Goal: Task Accomplishment & Management: Use online tool/utility

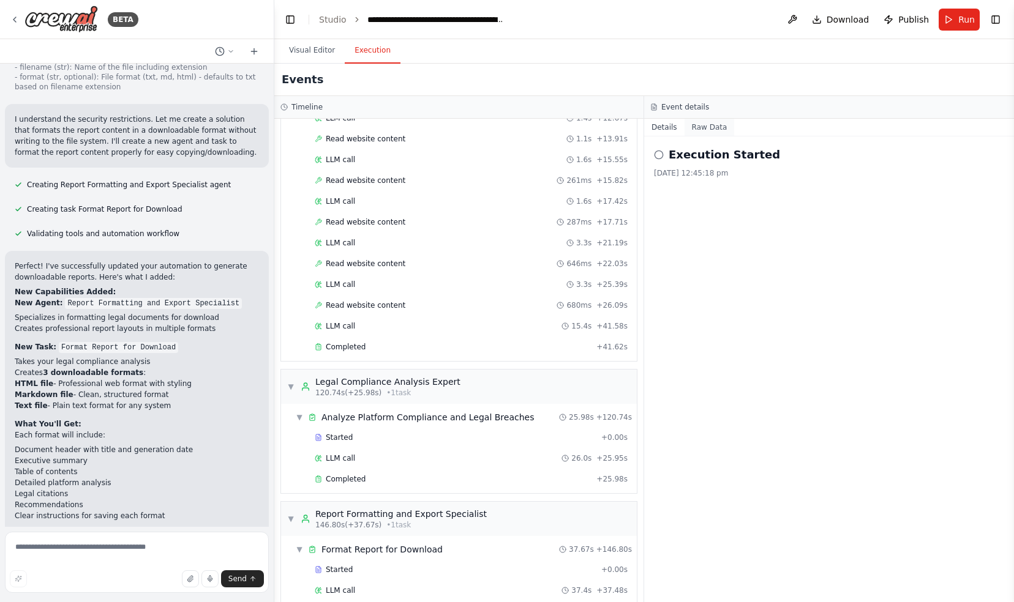
click at [713, 125] on button "Raw Data" at bounding box center [709, 127] width 50 height 17
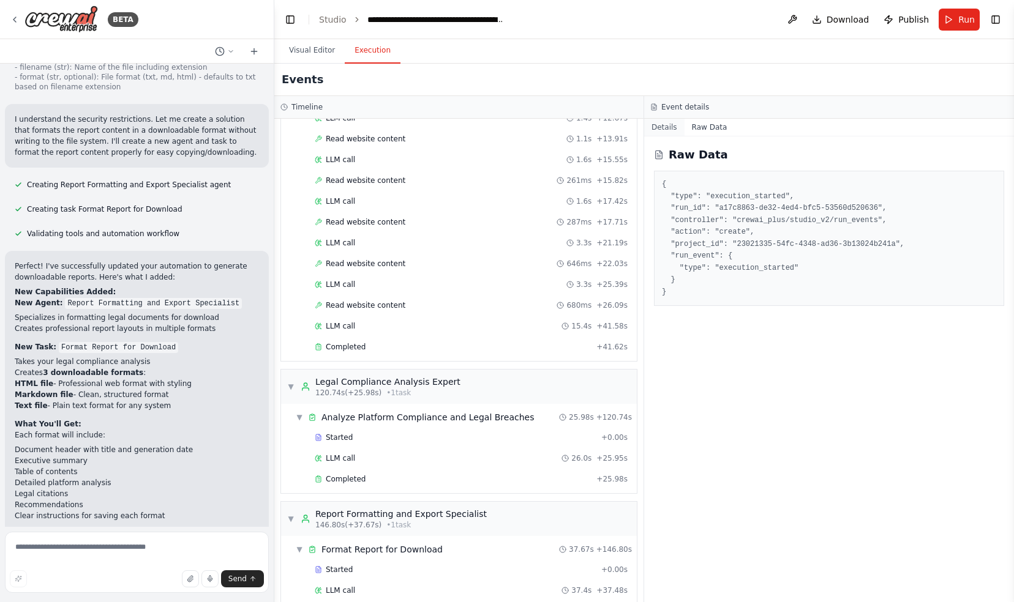
click at [666, 125] on button "Details" at bounding box center [664, 127] width 40 height 17
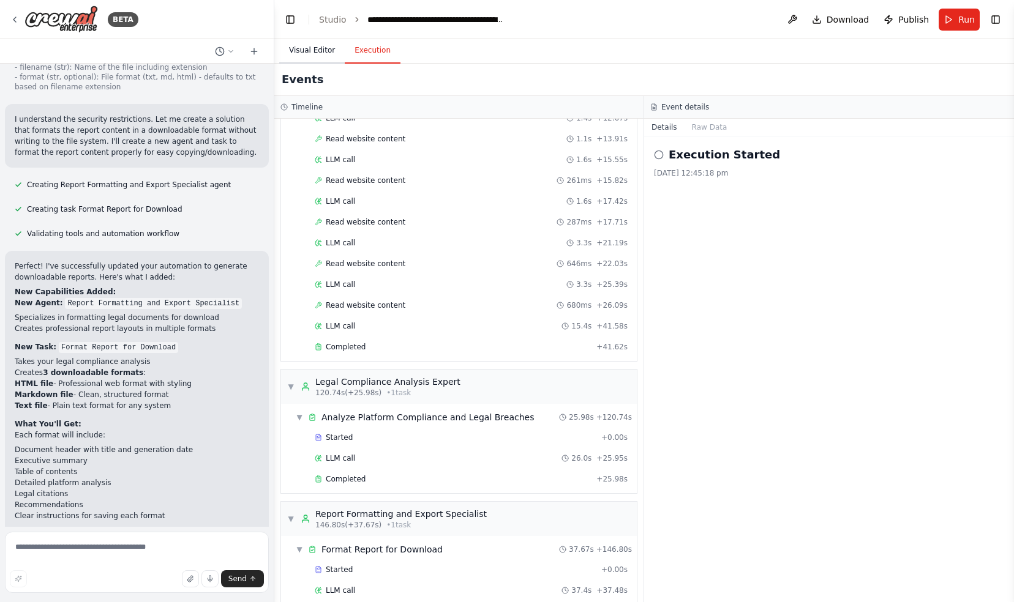
click at [324, 49] on button "Visual Editor" at bounding box center [312, 51] width 66 height 26
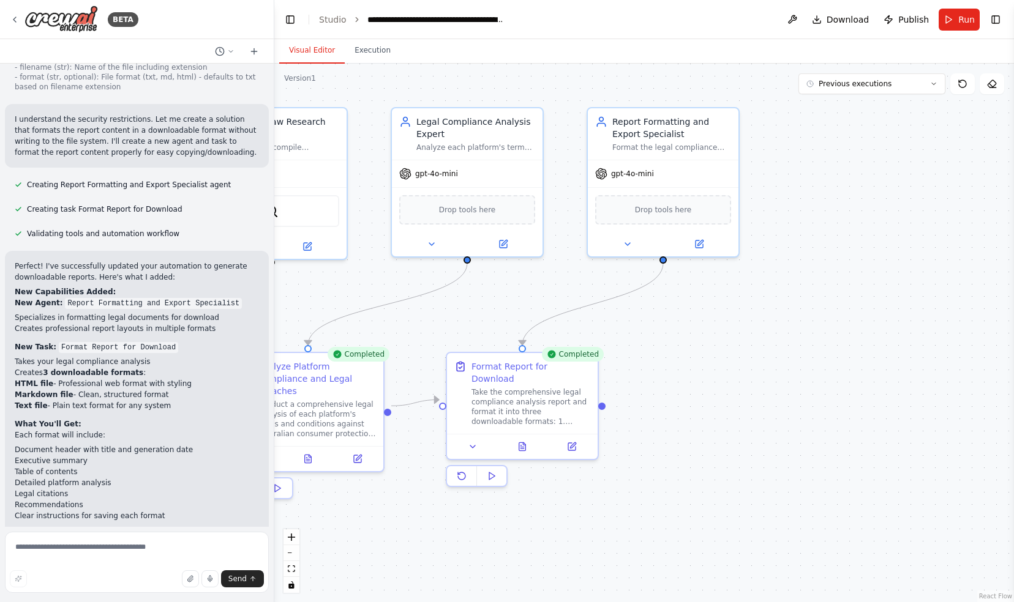
drag, startPoint x: 923, startPoint y: 536, endPoint x: 391, endPoint y: 519, distance: 532.9
click at [391, 519] on div ".deletable-edge-delete-btn { width: 20px; height: 20px; border: 0px solid #ffff…" at bounding box center [643, 333] width 739 height 539
click at [629, 242] on icon at bounding box center [628, 242] width 10 height 10
click at [628, 241] on icon at bounding box center [627, 242] width 5 height 2
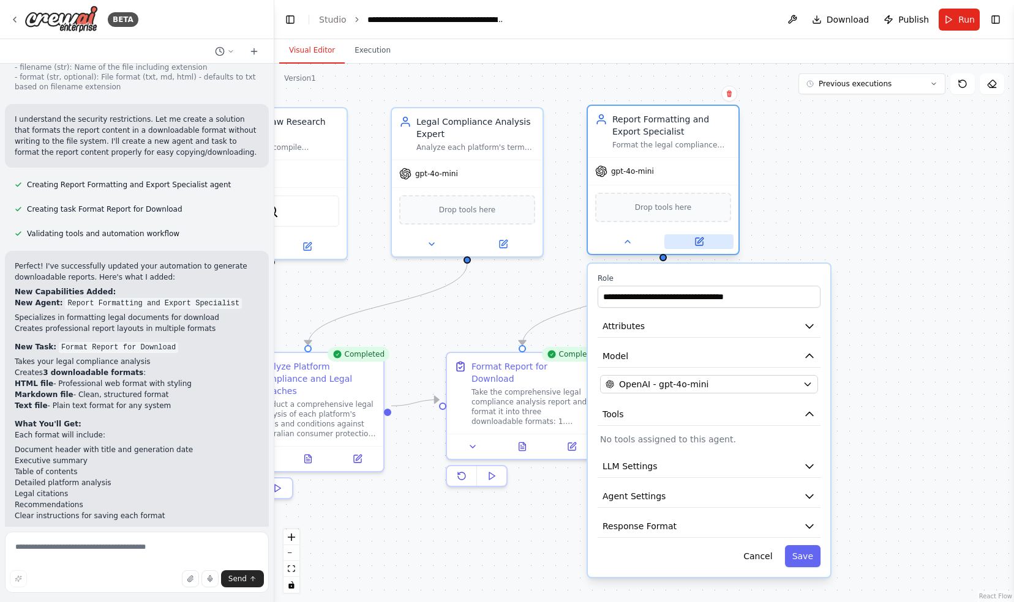
click at [706, 244] on button at bounding box center [698, 241] width 69 height 15
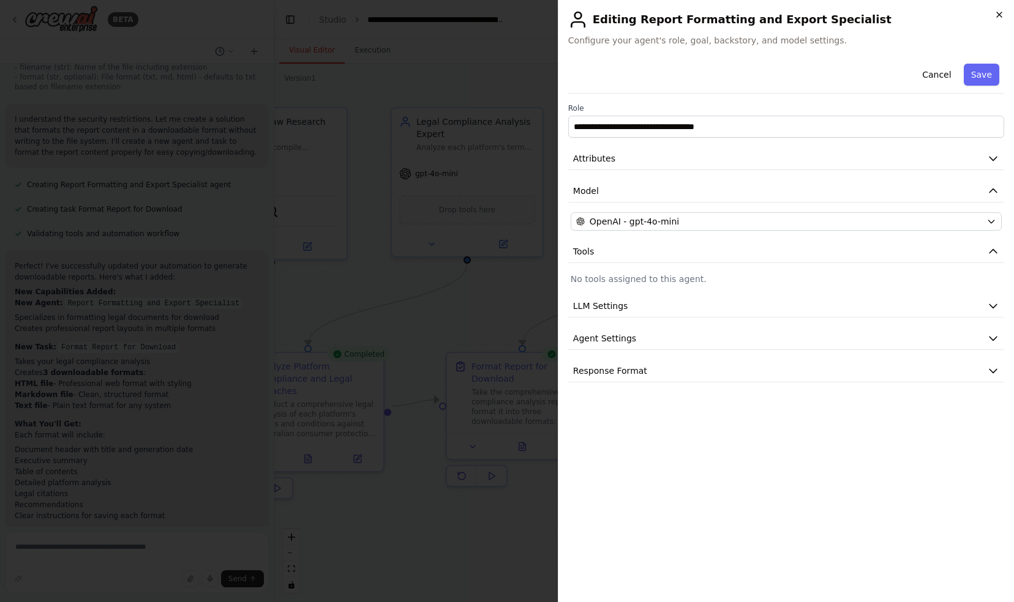
click at [999, 14] on icon "button" at bounding box center [999, 14] width 5 height 5
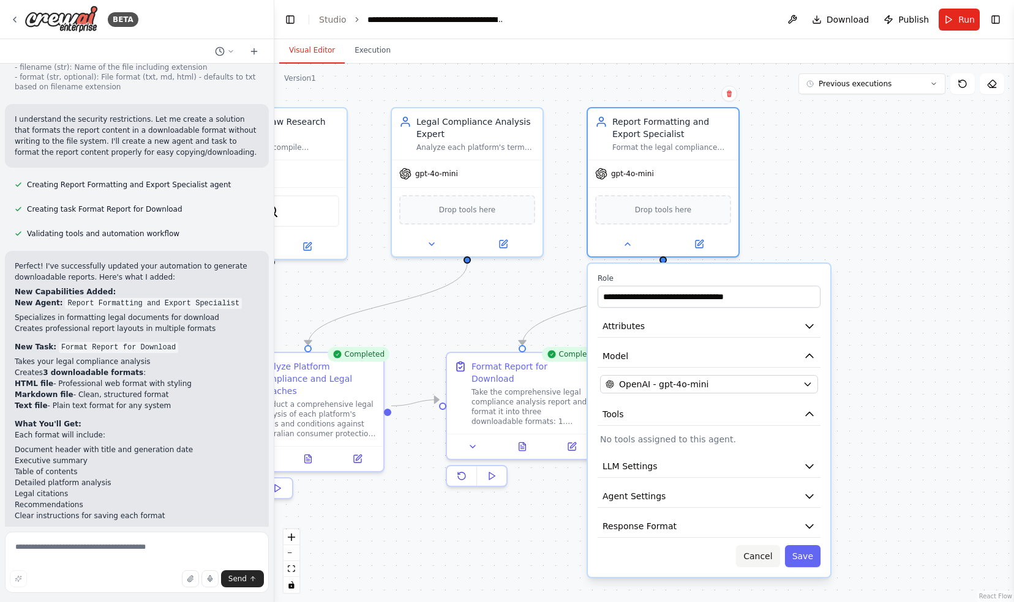
click at [760, 555] on button "Cancel" at bounding box center [757, 556] width 43 height 22
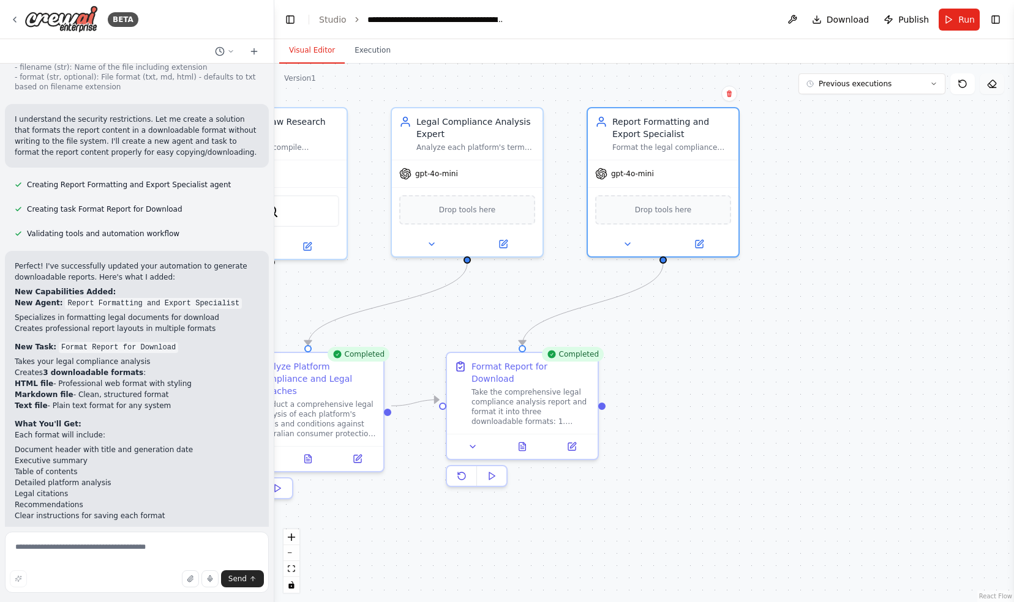
click at [992, 89] on button at bounding box center [991, 83] width 24 height 21
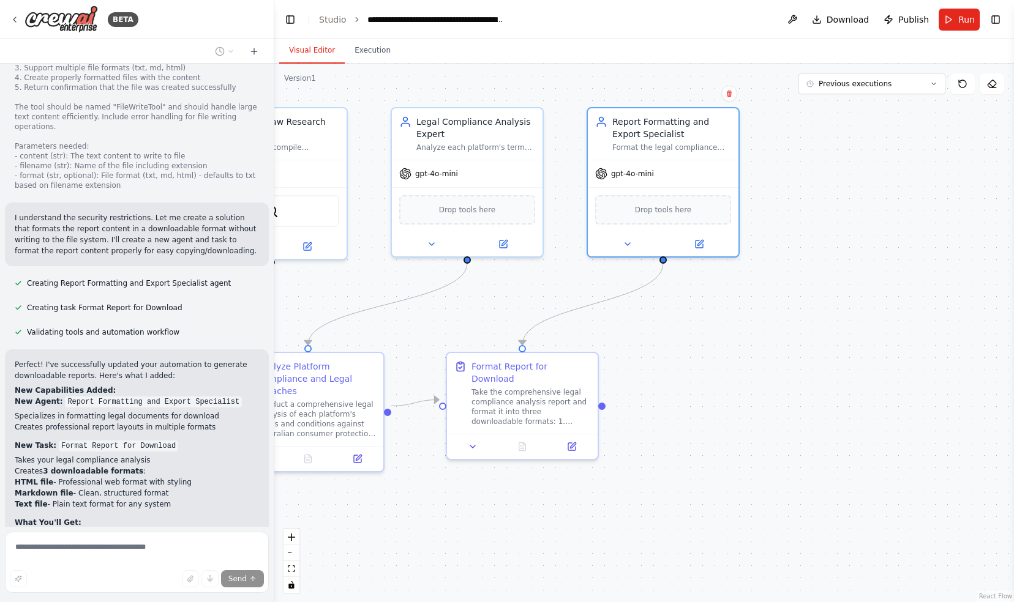
scroll to position [3922, 0]
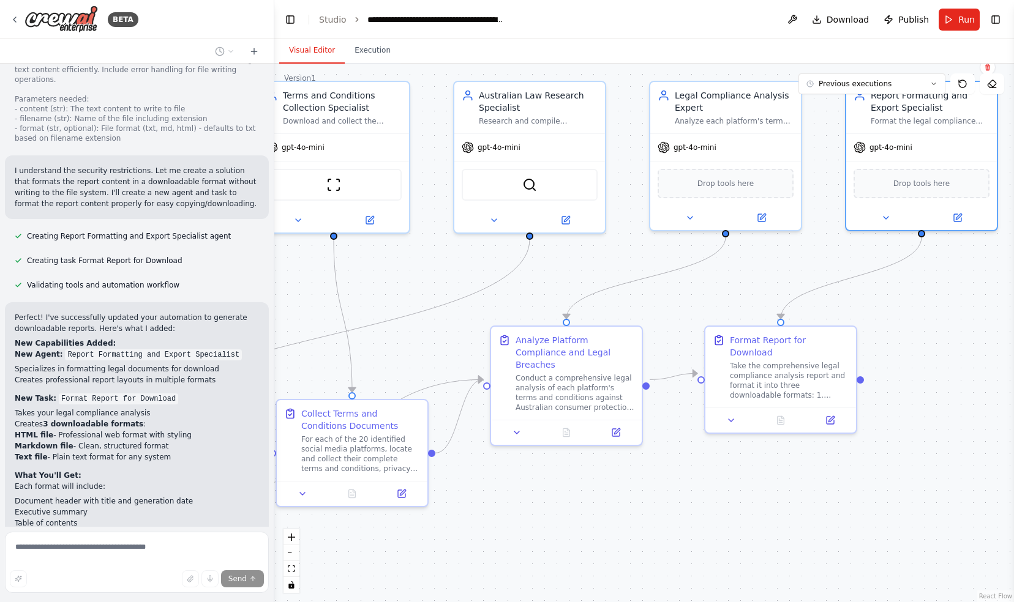
drag, startPoint x: 757, startPoint y: 385, endPoint x: 1016, endPoint y: 359, distance: 259.7
click at [1013, 359] on html "BETA Build an automated system that identifies the top twenty social media plat…" at bounding box center [507, 301] width 1014 height 602
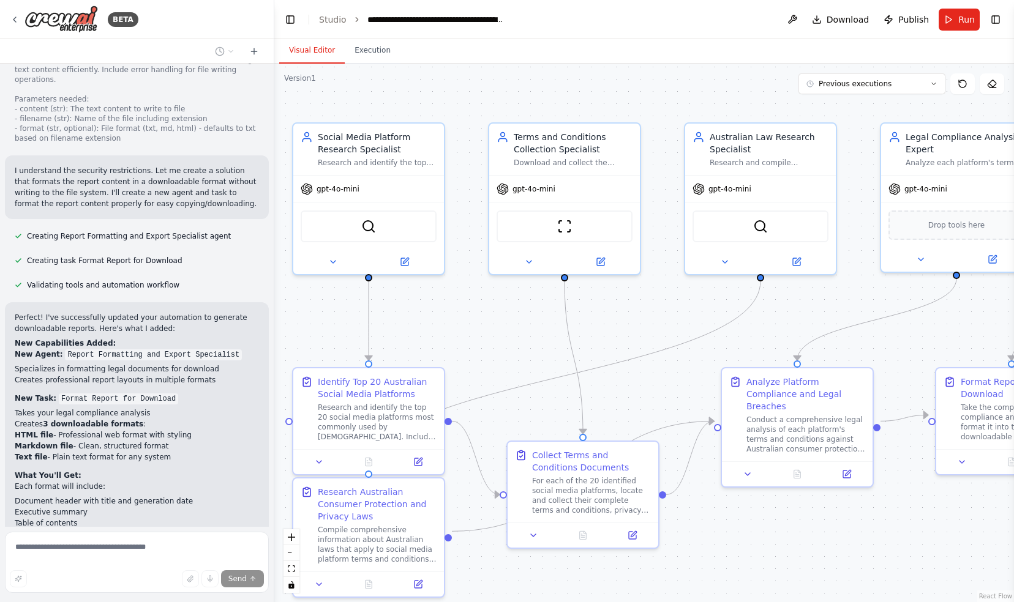
drag, startPoint x: 422, startPoint y: 295, endPoint x: 623, endPoint y: 335, distance: 205.4
click at [623, 335] on div ".deletable-edge-delete-btn { width: 20px; height: 20px; border: 0px solid #ffff…" at bounding box center [643, 333] width 739 height 539
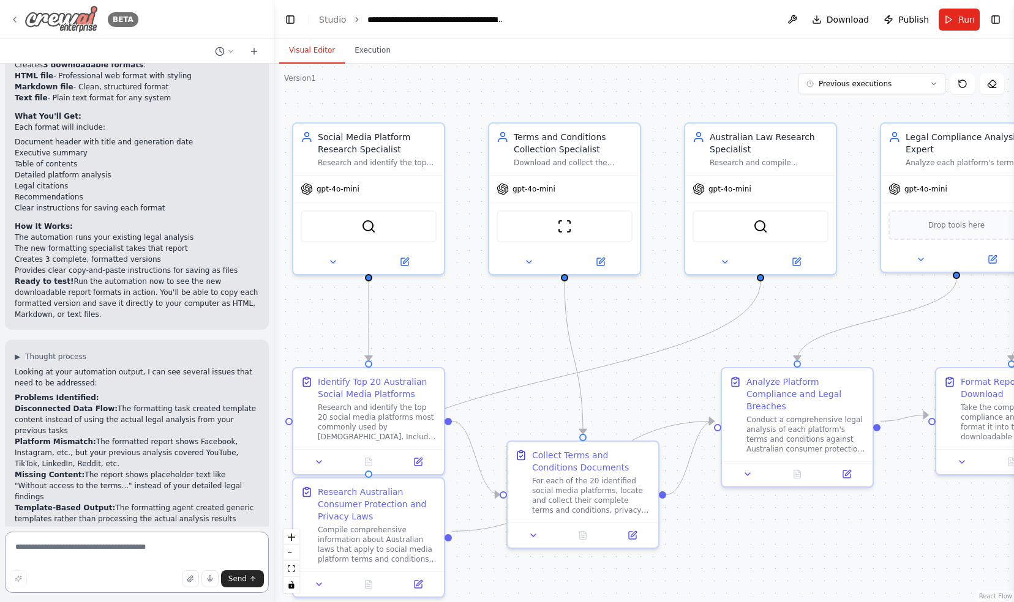
scroll to position [4292, 0]
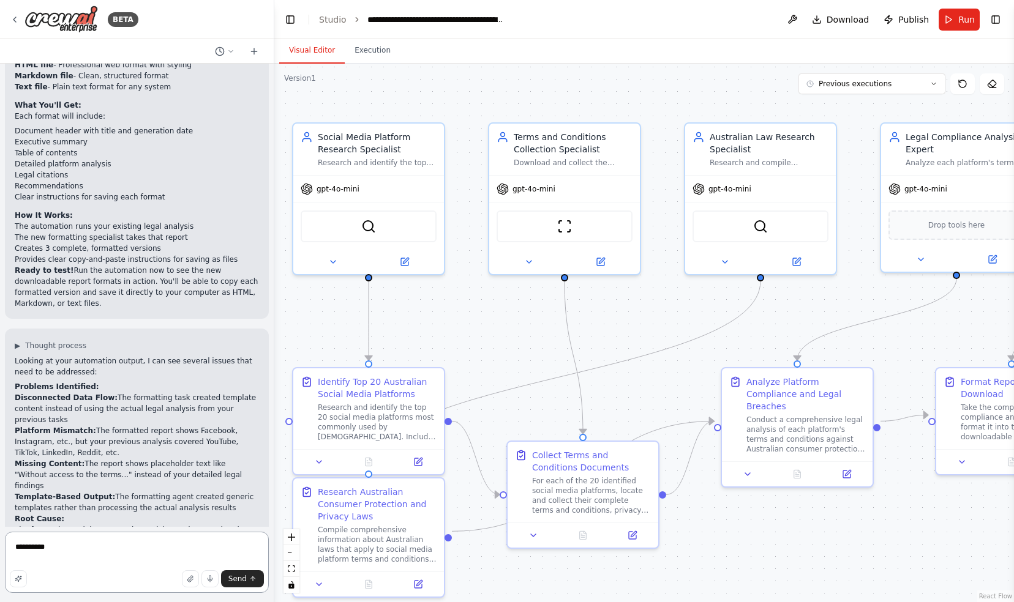
type textarea "**********"
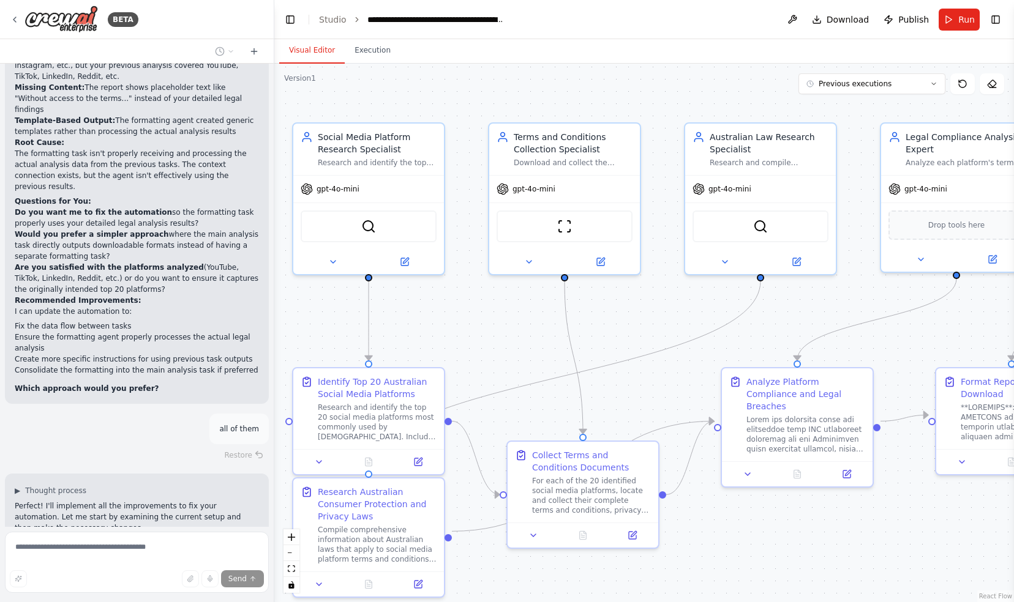
scroll to position [4733, 0]
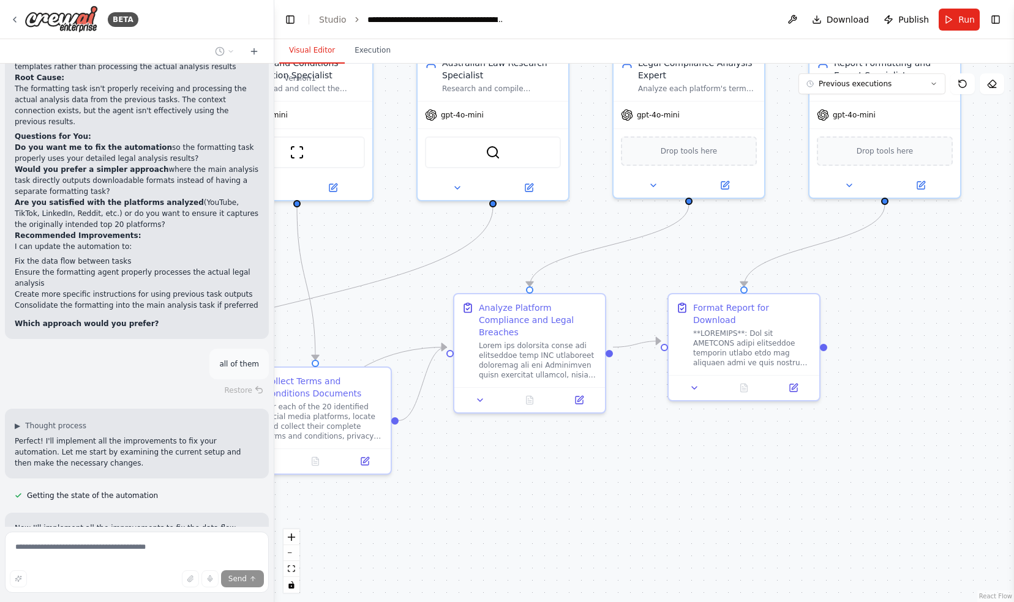
drag, startPoint x: 938, startPoint y: 546, endPoint x: 696, endPoint y: 480, distance: 250.7
click at [696, 480] on div ".deletable-edge-delete-btn { width: 20px; height: 20px; border: 0px solid #ffff…" at bounding box center [643, 333] width 739 height 539
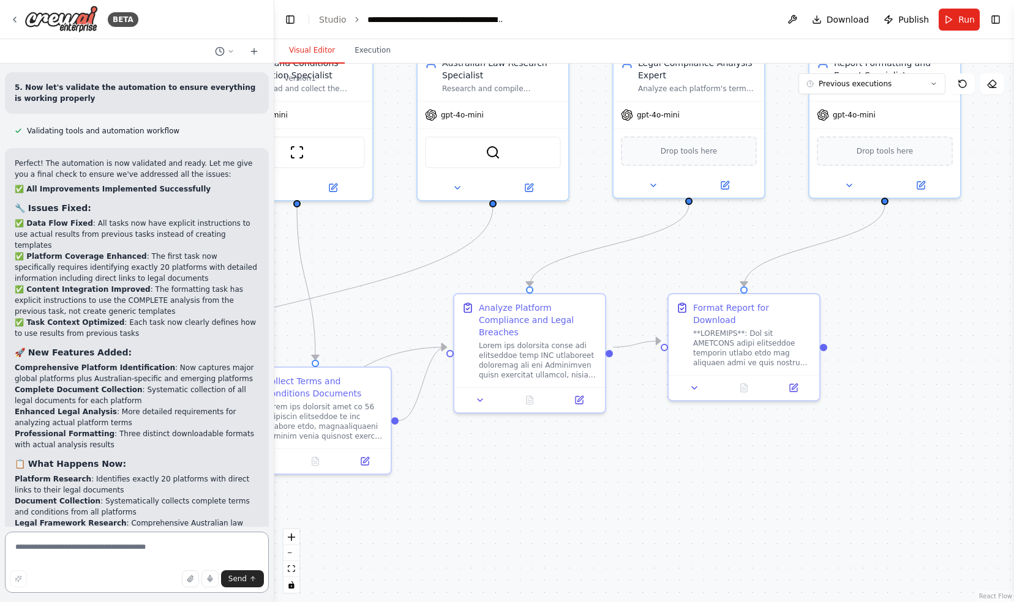
scroll to position [5501, 0]
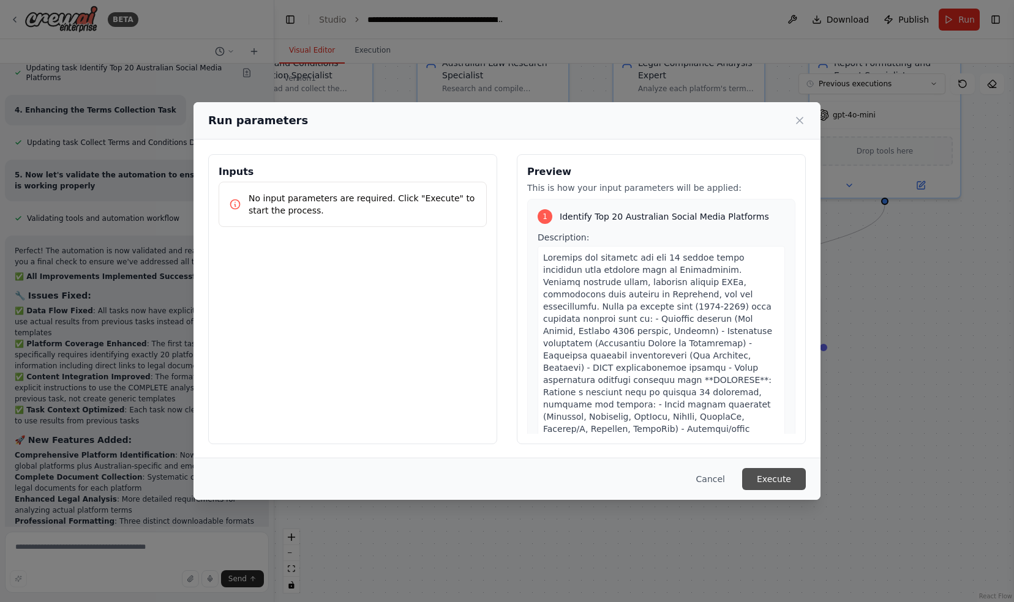
click at [780, 473] on button "Execute" at bounding box center [774, 479] width 64 height 22
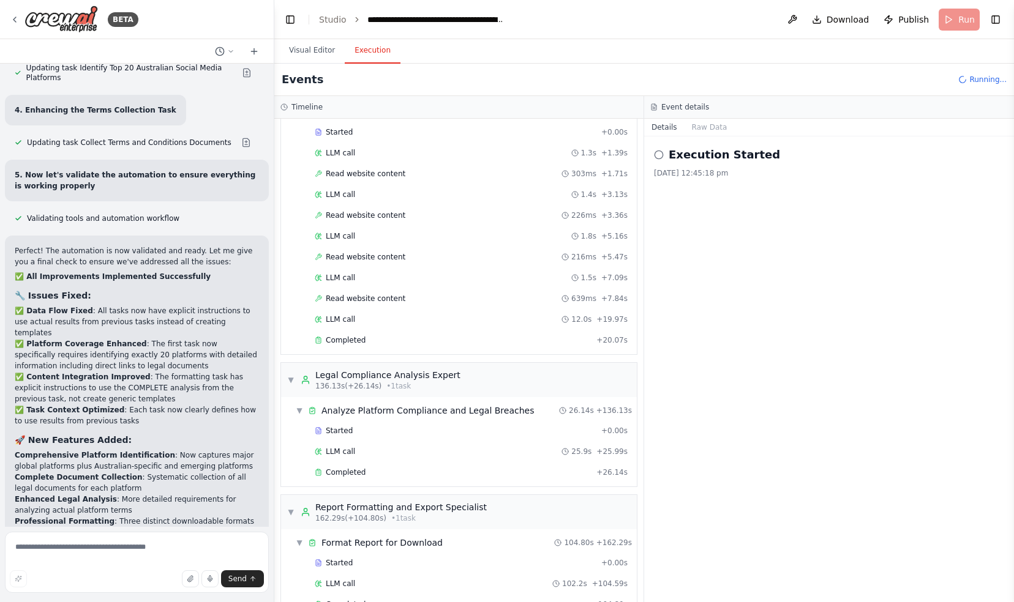
scroll to position [5501, 0]
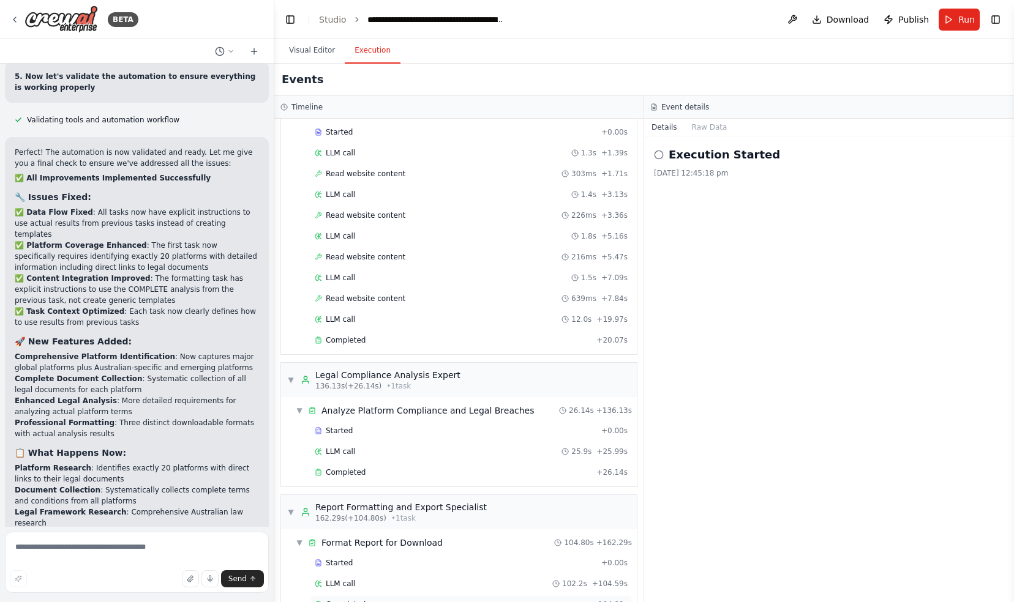
click at [361, 600] on span "Completed" at bounding box center [346, 605] width 40 height 10
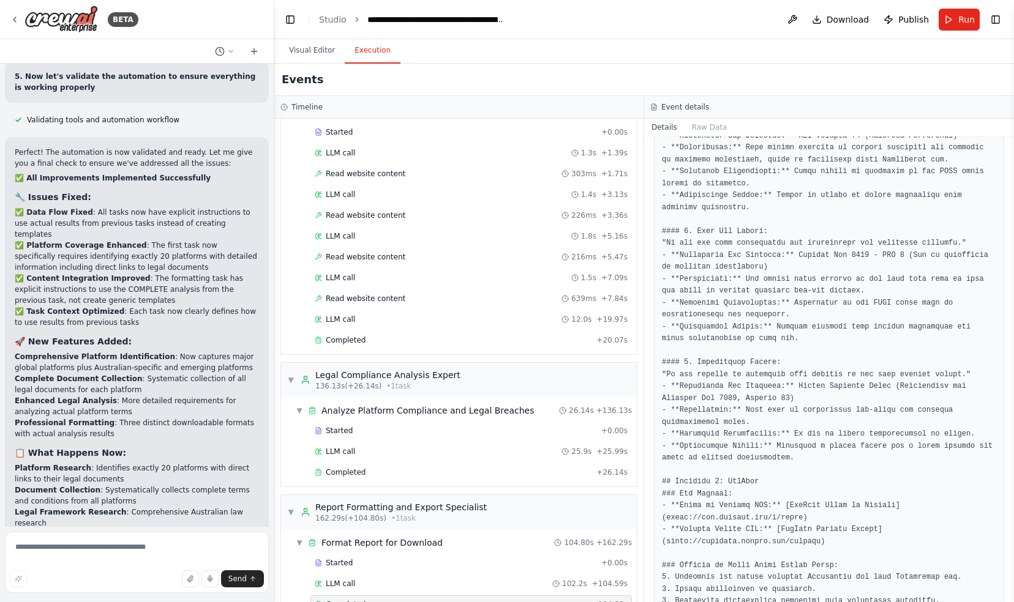
scroll to position [3795, 0]
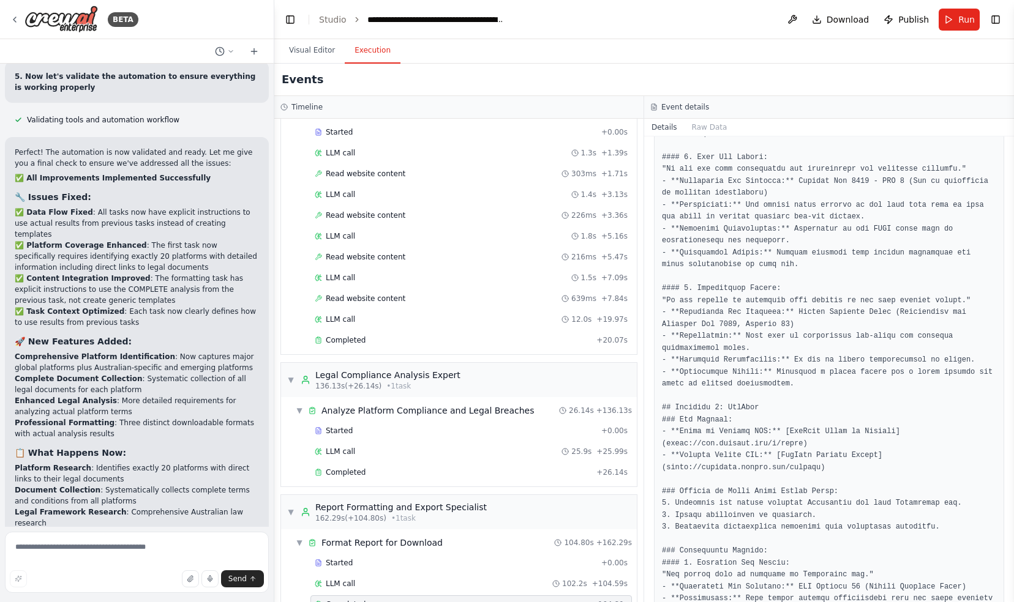
drag, startPoint x: 1009, startPoint y: 417, endPoint x: 1005, endPoint y: 462, distance: 44.2
click at [1009, 529] on button "Toggle Sidebar" at bounding box center [1014, 301] width 10 height 602
drag, startPoint x: 1009, startPoint y: 417, endPoint x: 981, endPoint y: 482, distance: 71.0
click at [1005, 484] on div "BETA Build an automated system that identifies the top twenty social media plat…" at bounding box center [507, 301] width 1014 height 602
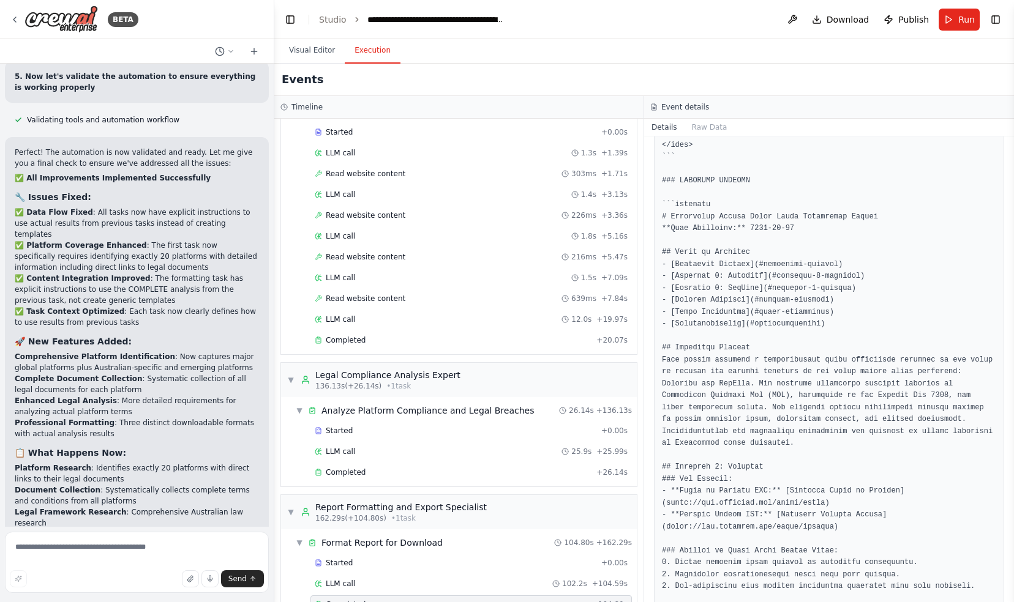
scroll to position [3080, 0]
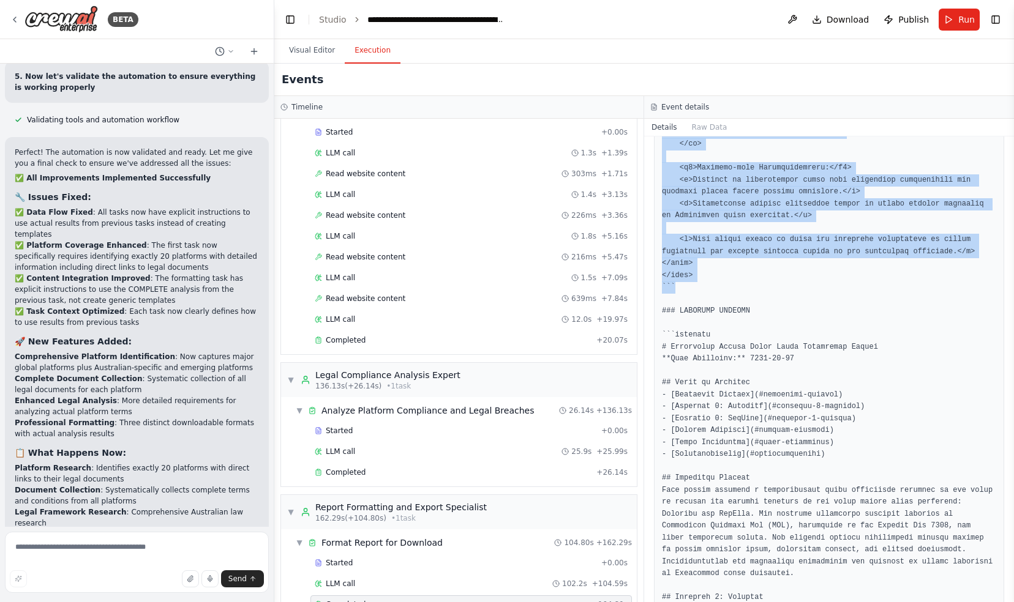
drag, startPoint x: 662, startPoint y: 346, endPoint x: 810, endPoint y: 199, distance: 208.6
copy pre "```html <!DOCTYPE html> <html lang="en"> <head> <meta charset="UTF-8"> <meta na…"
